Goal: Task Accomplishment & Management: Manage account settings

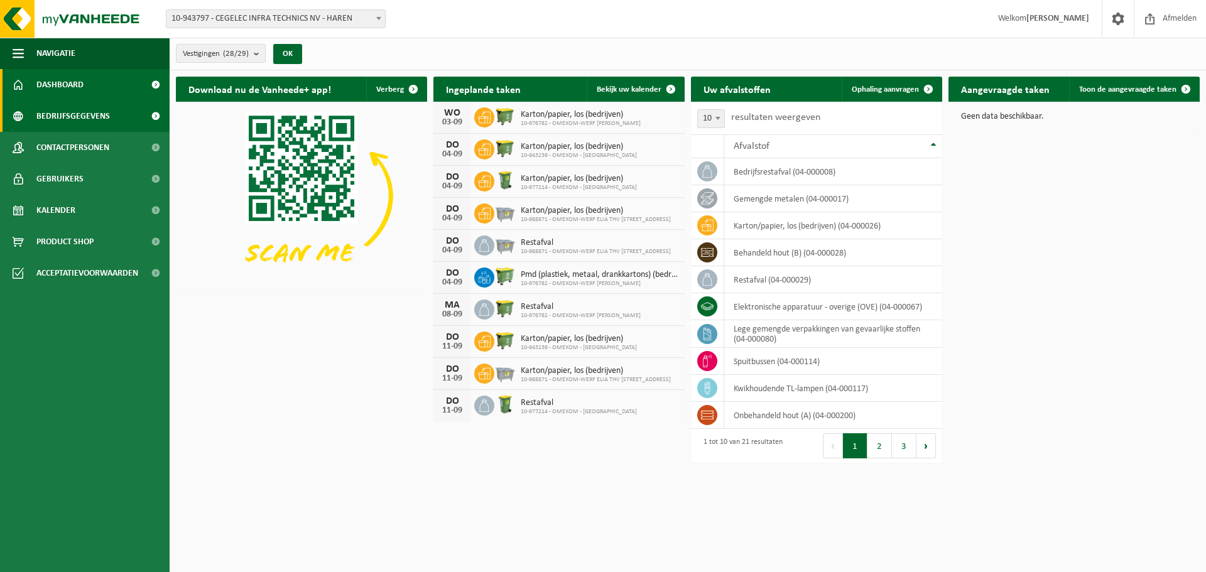
click at [56, 122] on span "Bedrijfsgegevens" at bounding box center [72, 115] width 73 height 31
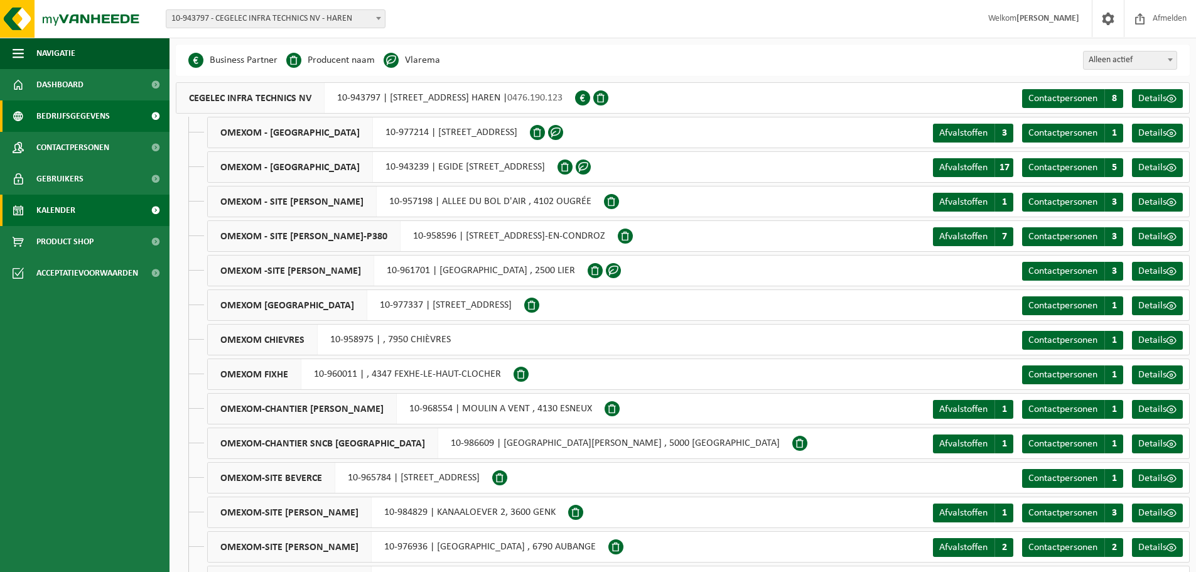
click at [58, 206] on span "Kalender" at bounding box center [55, 210] width 39 height 31
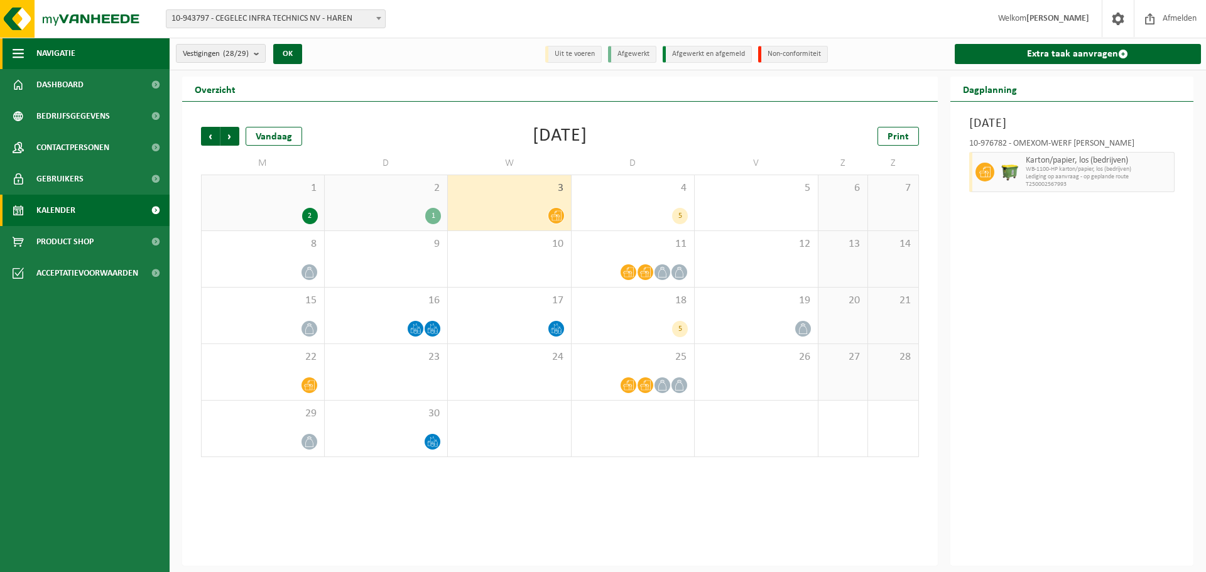
click at [22, 55] on span "button" at bounding box center [18, 53] width 11 height 31
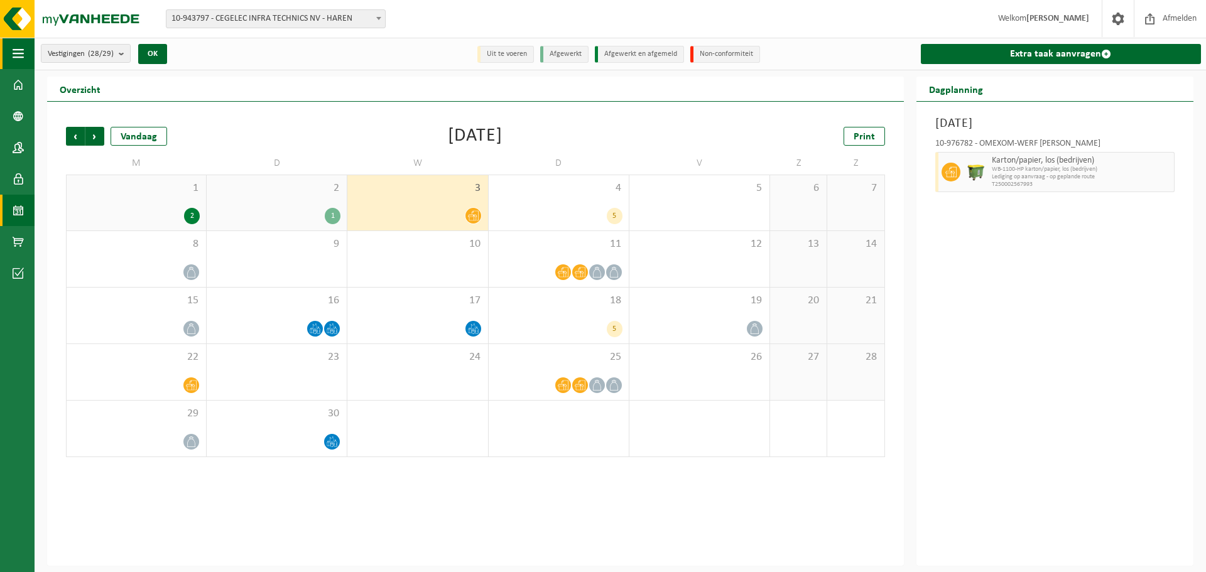
click at [22, 55] on span "button" at bounding box center [18, 53] width 11 height 31
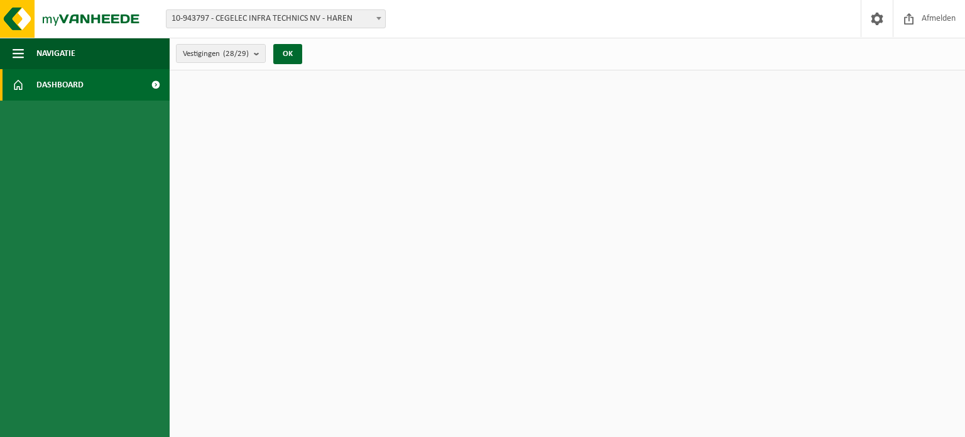
click at [94, 83] on link "Dashboard" at bounding box center [85, 84] width 170 height 31
click at [156, 83] on span at bounding box center [155, 84] width 28 height 31
click at [143, 87] on span at bounding box center [155, 84] width 28 height 31
drag, startPoint x: 0, startPoint y: 0, endPoint x: 70, endPoint y: 57, distance: 90.6
click at [70, 57] on span "Navigatie" at bounding box center [55, 53] width 39 height 31
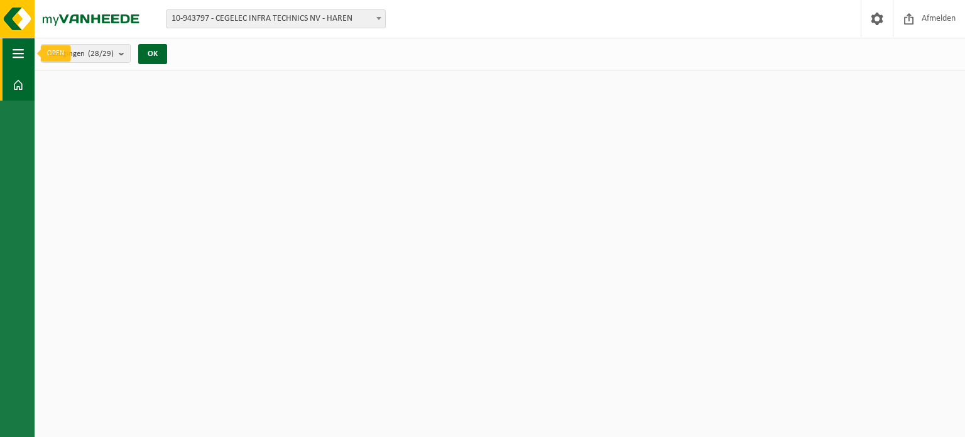
click at [18, 55] on span "button" at bounding box center [18, 53] width 11 height 31
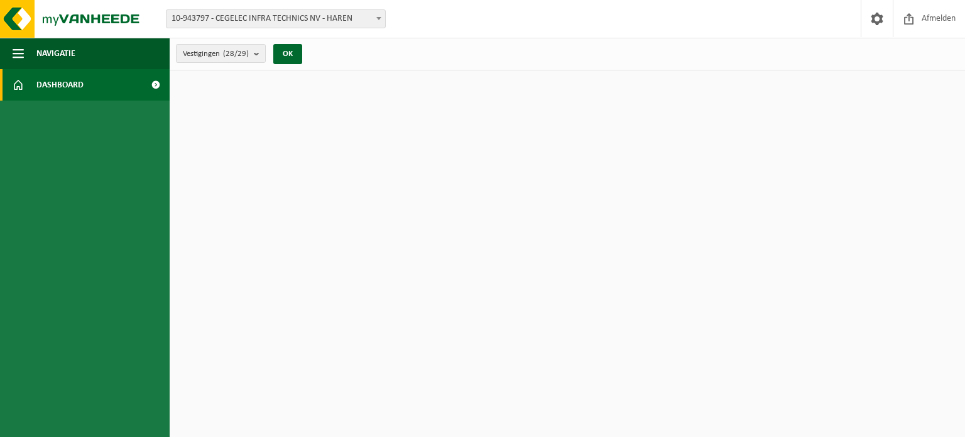
click at [25, 86] on link "Dashboard" at bounding box center [85, 84] width 170 height 31
click at [154, 83] on span at bounding box center [155, 84] width 28 height 31
click at [259, 97] on html "Vestiging: 10-943797 - CEGELEC INFRA TECHNICS NV - [GEOGRAPHIC_DATA] 10-977214 …" at bounding box center [482, 218] width 965 height 437
click at [291, 52] on button "OK" at bounding box center [287, 54] width 29 height 20
click at [872, 20] on span at bounding box center [876, 18] width 19 height 37
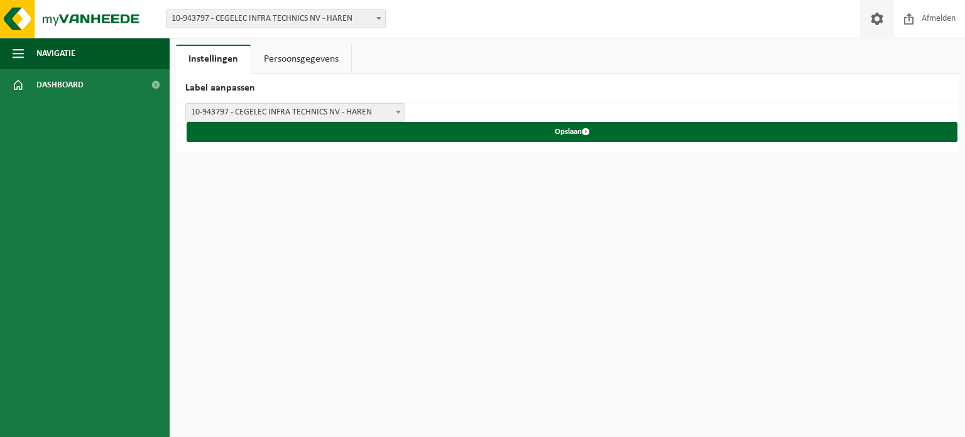
click at [314, 62] on link "Persoonsgegevens" at bounding box center [301, 59] width 100 height 29
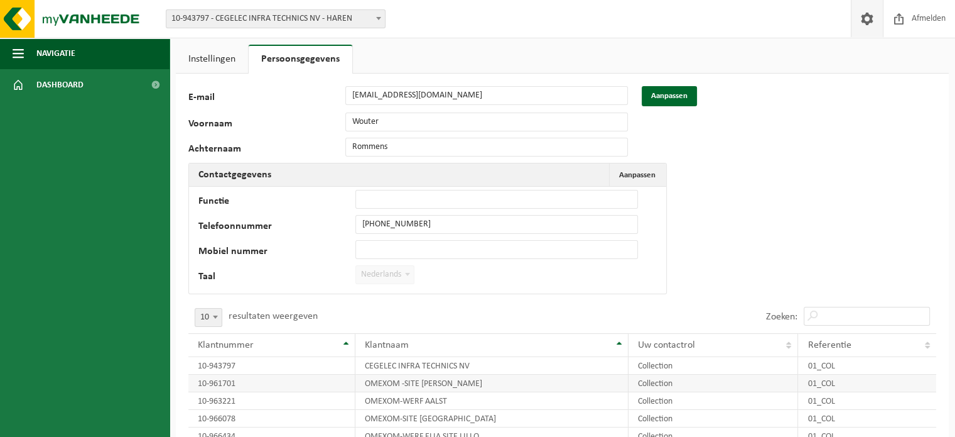
click at [412, 384] on td "OMEXOM -SITE ELIA LINT" at bounding box center [491, 383] width 273 height 18
click at [211, 52] on link "Instellingen" at bounding box center [212, 59] width 72 height 29
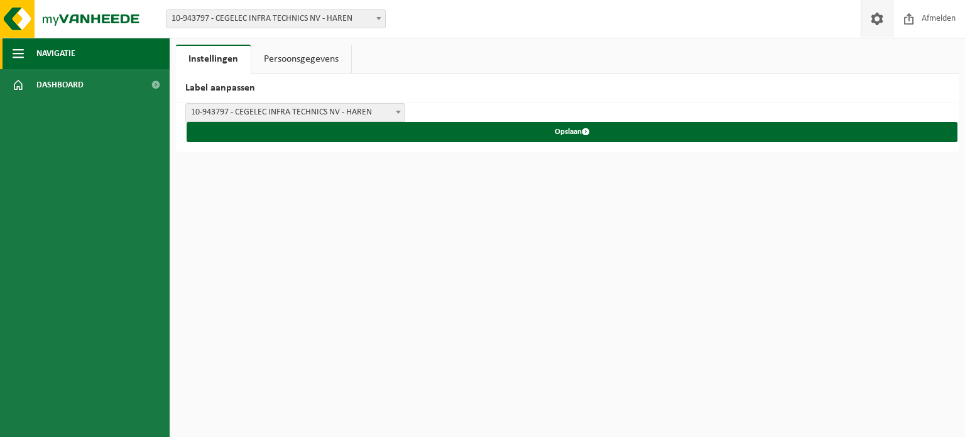
click at [102, 52] on button "Navigatie" at bounding box center [85, 53] width 170 height 31
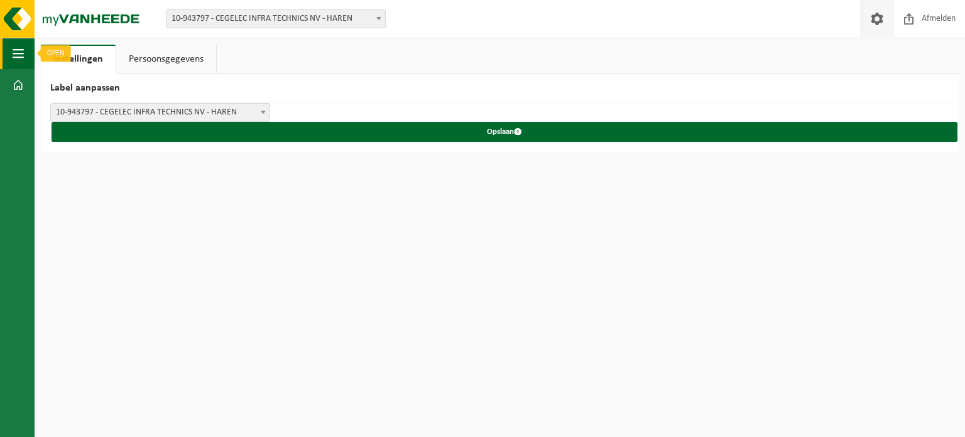
click at [16, 47] on span "button" at bounding box center [18, 53] width 11 height 31
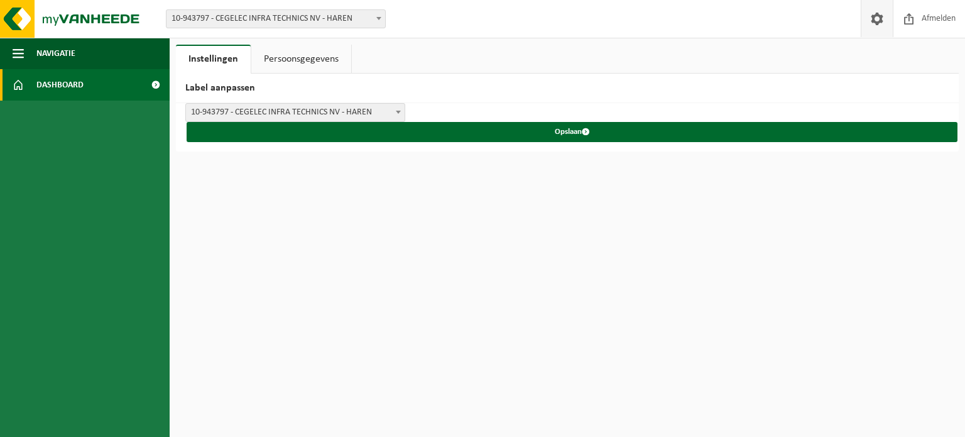
click at [15, 93] on span at bounding box center [18, 84] width 11 height 31
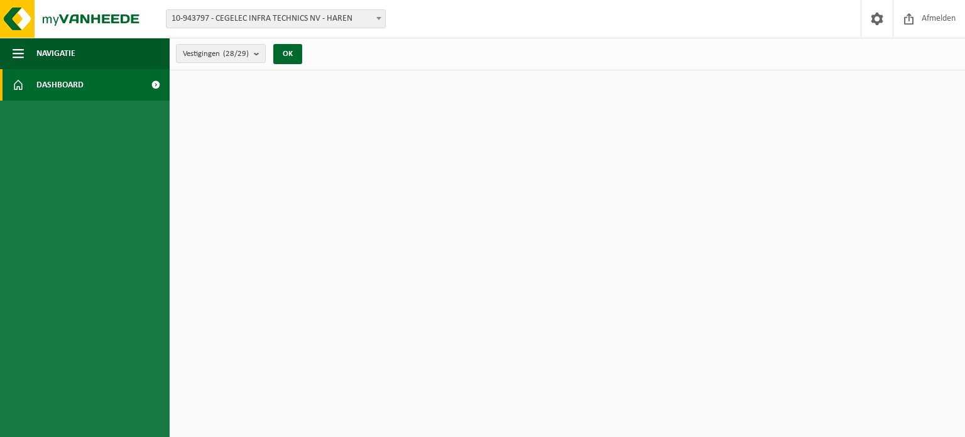
click at [158, 85] on span at bounding box center [155, 84] width 28 height 31
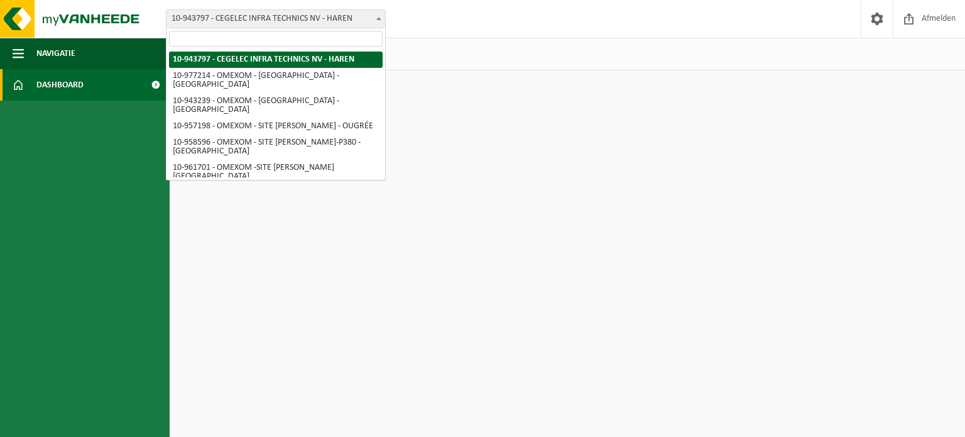
click at [258, 27] on span "10-943797 - CEGELEC INFRA TECHNICS NV - HAREN" at bounding box center [276, 18] width 220 height 19
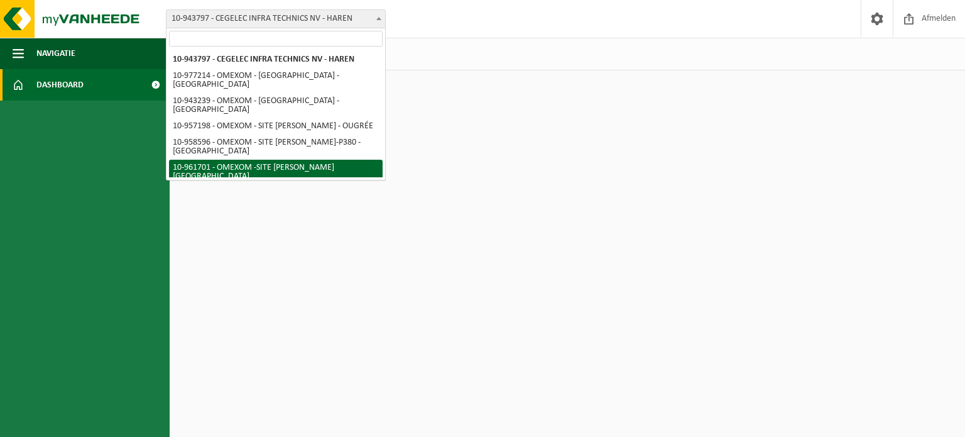
select select "150255"
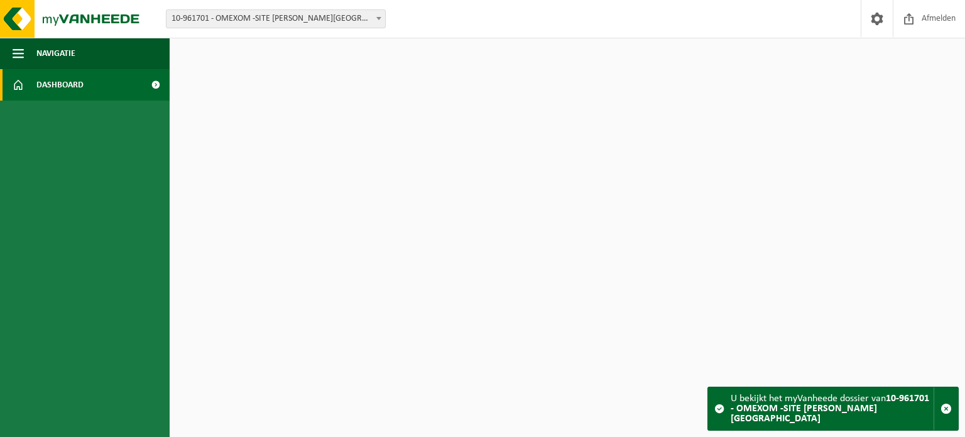
click at [78, 85] on span "Dashboard" at bounding box center [59, 84] width 47 height 31
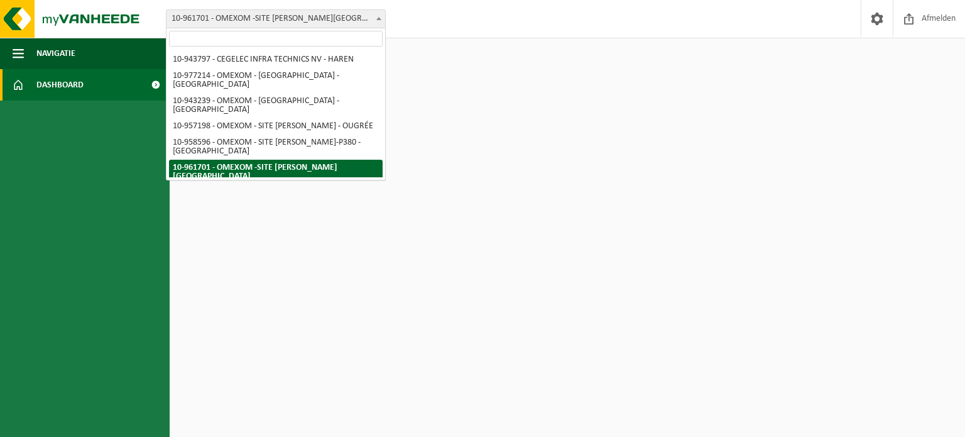
click at [241, 21] on span "10-961701 - OMEXOM -SITE [PERSON_NAME][GEOGRAPHIC_DATA]" at bounding box center [275, 19] width 219 height 18
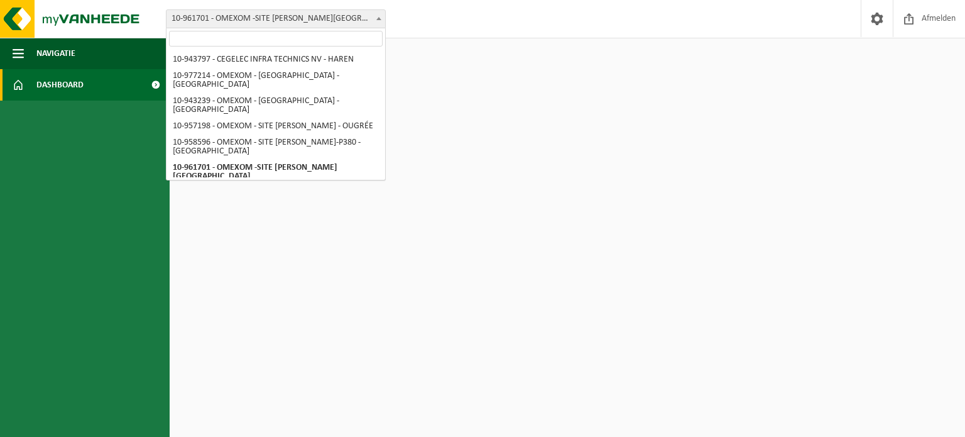
select select "159411"
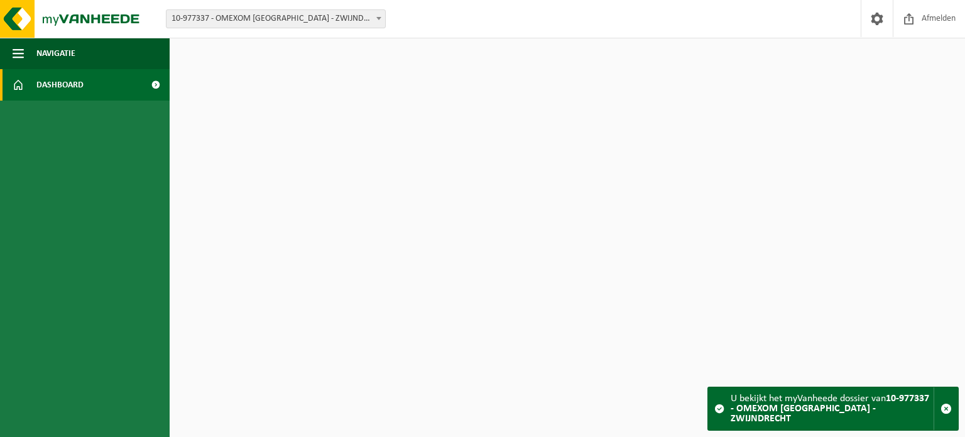
click at [254, 21] on span "10-977337 - OMEXOM [GEOGRAPHIC_DATA] - ZWIJNDRECHT" at bounding box center [275, 19] width 219 height 18
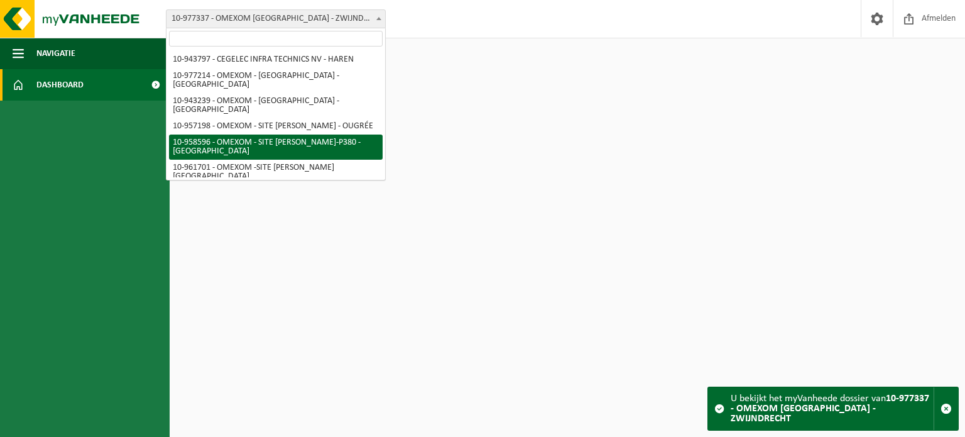
scroll to position [420, 0]
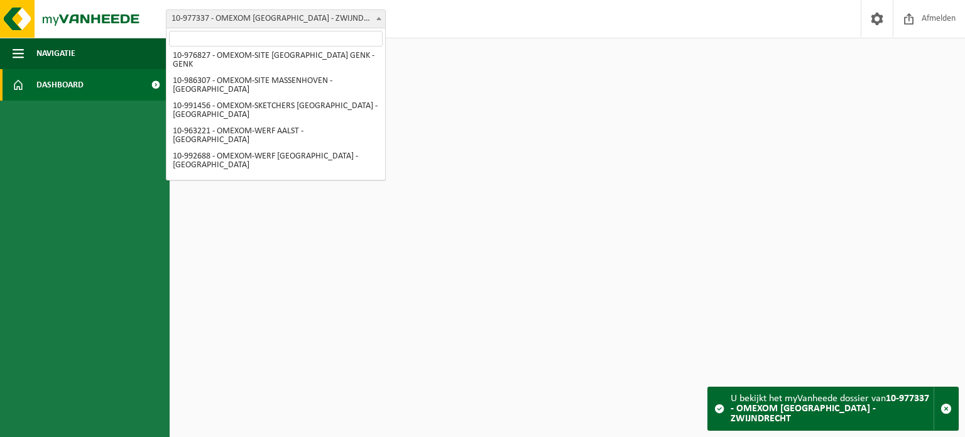
select select "168048"
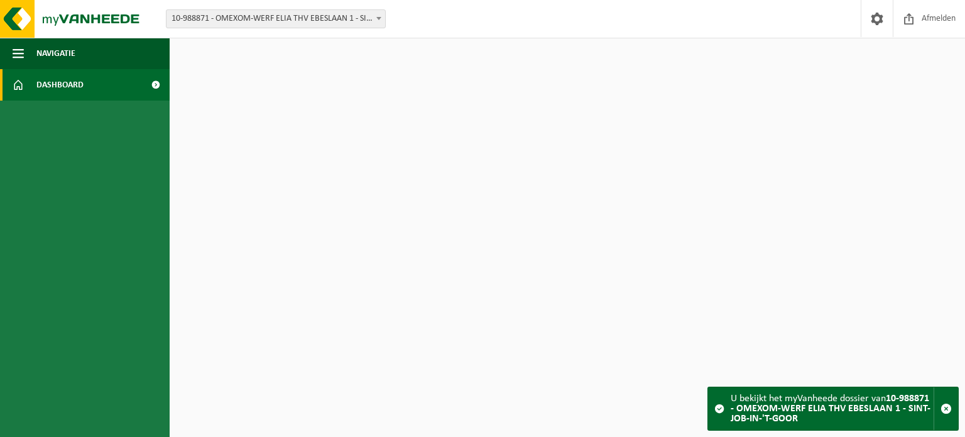
click at [244, 18] on span "10-988871 - OMEXOM-WERF ELIA THV EBESLAAN 1 - SINT-JOB-IN-'T-GOOR" at bounding box center [275, 19] width 219 height 18
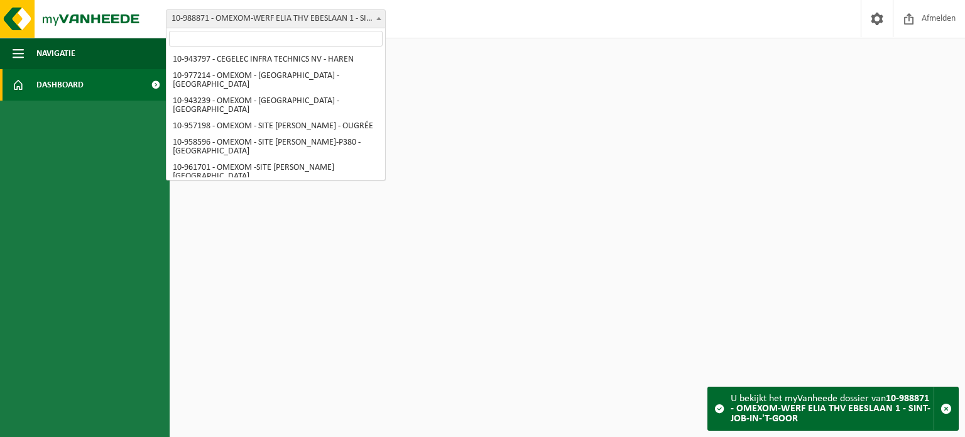
scroll to position [420, 0]
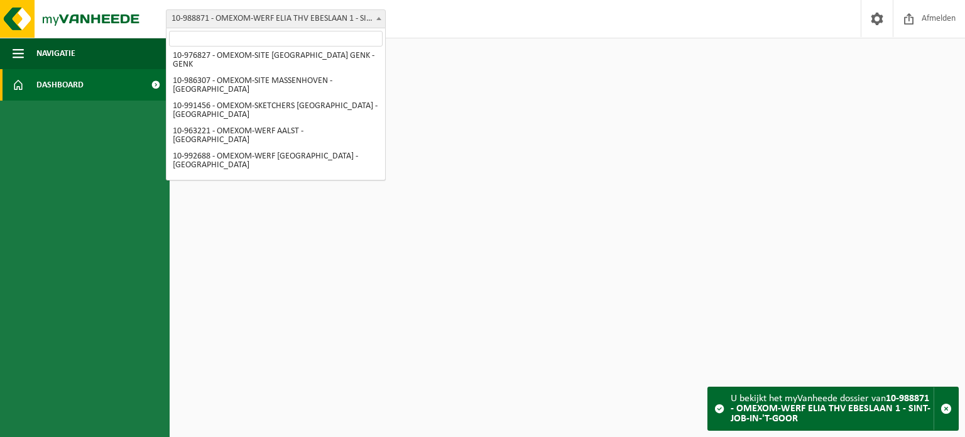
click at [515, 192] on html "Vestiging: 10-943797 - CEGELEC INFRA TECHNICS NV - HAREN 10-977214 - OMEXOM - M…" at bounding box center [482, 218] width 965 height 437
click at [844, 213] on html "Vestiging: 10-943797 - CEGELEC INFRA TECHNICS NV - HAREN 10-977214 - OMEXOM - M…" at bounding box center [482, 218] width 965 height 437
click at [945, 410] on span "button" at bounding box center [945, 408] width 11 height 11
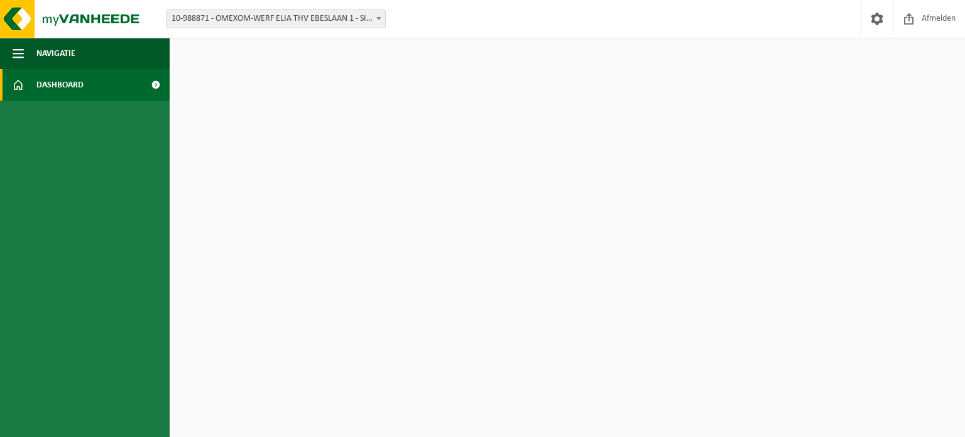
click at [467, 266] on html "Vestiging: 10-943797 - CEGELEC INFRA TECHNICS NV - HAREN 10-977214 - OMEXOM - M…" at bounding box center [482, 218] width 965 height 437
click at [109, 102] on ul "Navigatie Afmelden Dashboard" at bounding box center [85, 237] width 170 height 399
click at [155, 82] on span at bounding box center [155, 84] width 28 height 31
click at [19, 52] on span "button" at bounding box center [18, 53] width 11 height 31
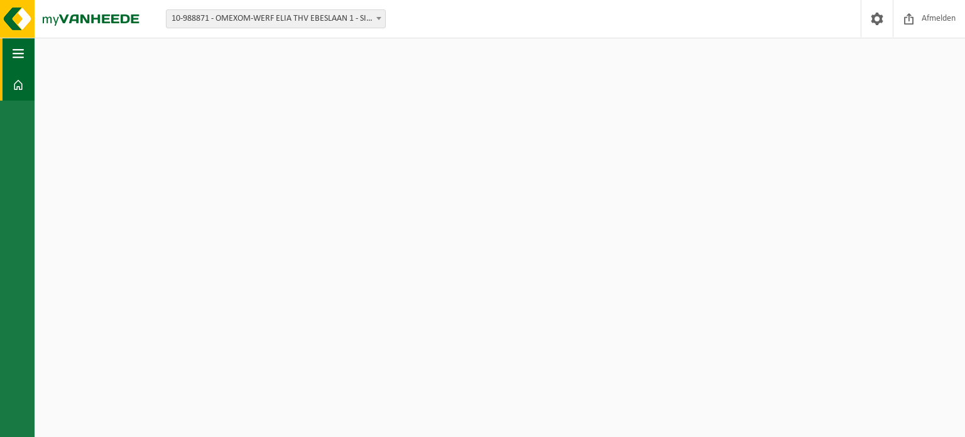
click at [21, 60] on span "button" at bounding box center [18, 53] width 11 height 31
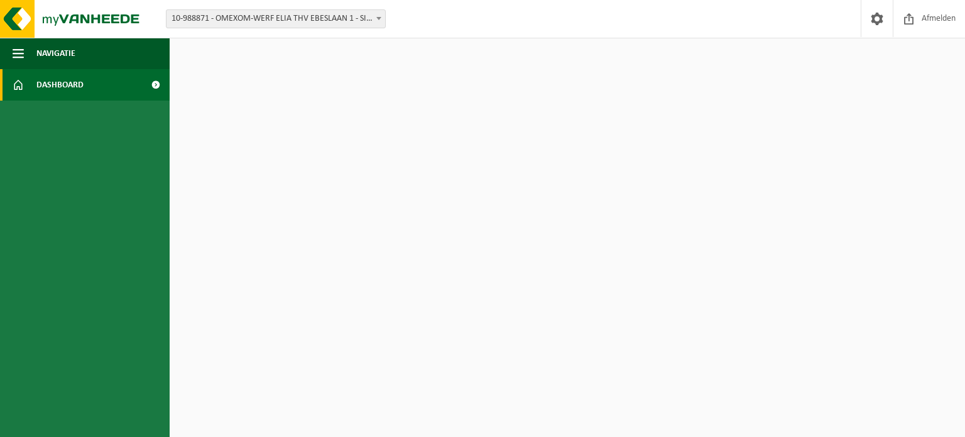
click at [21, 86] on span at bounding box center [18, 84] width 11 height 31
